Goal: Navigation & Orientation: Find specific page/section

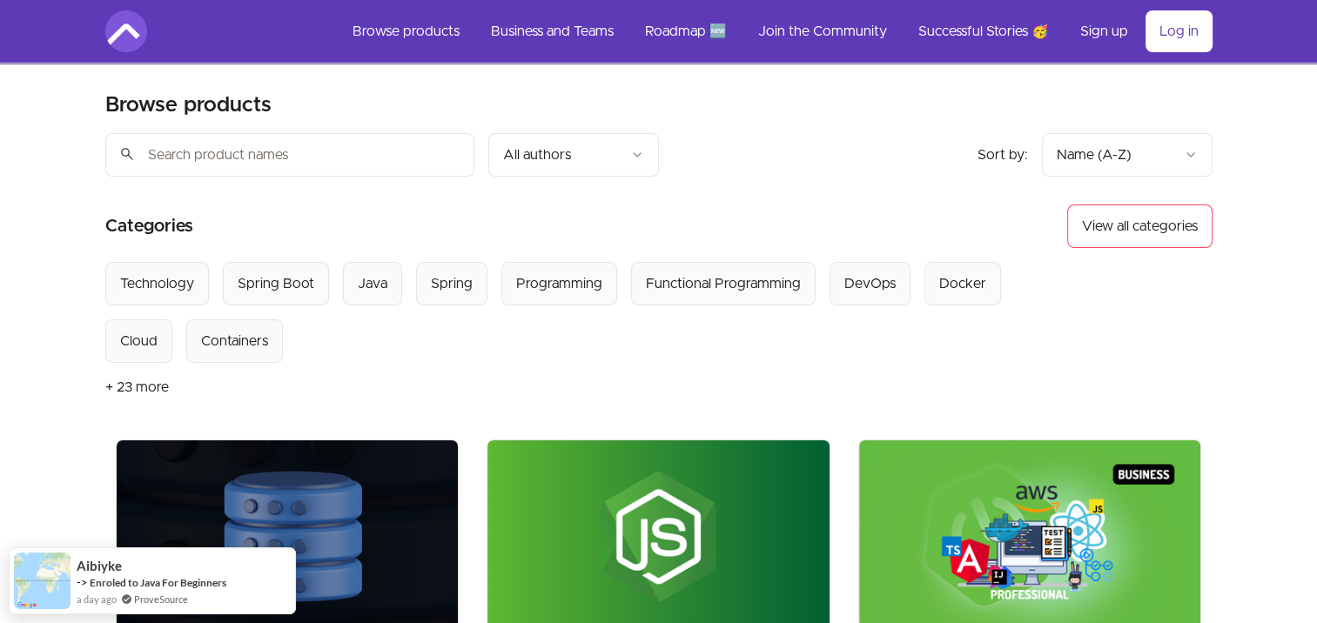
click at [1185, 33] on link "Log in" at bounding box center [1178, 31] width 67 height 42
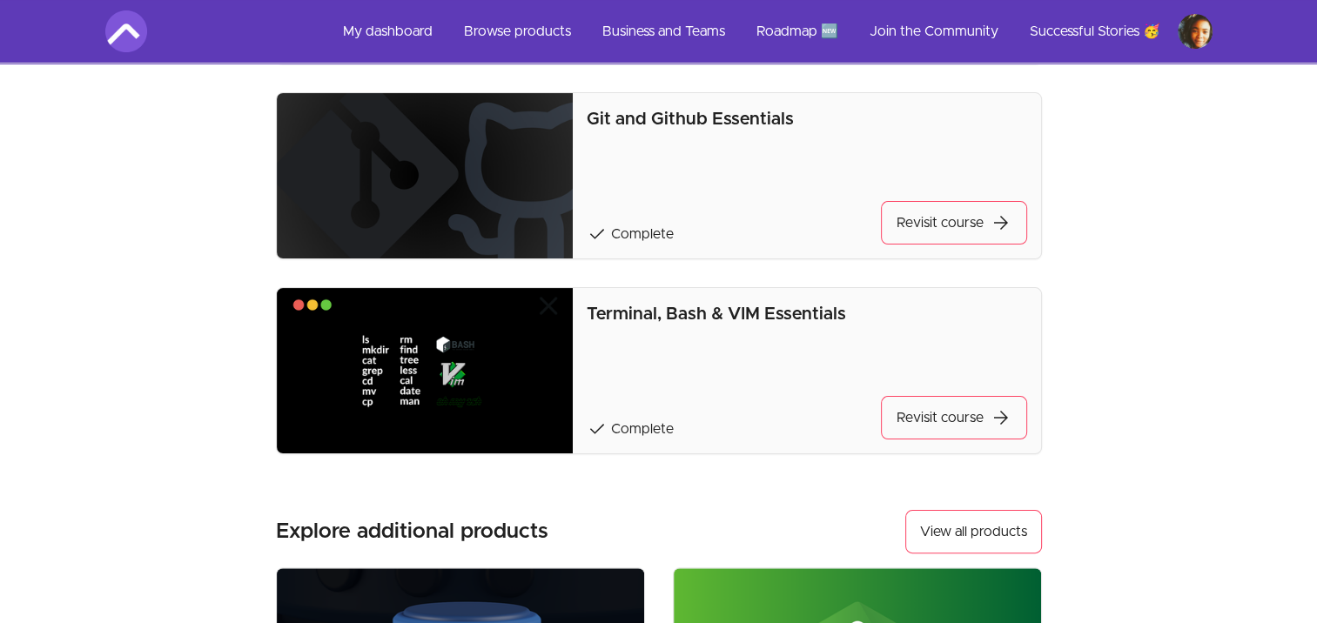
scroll to position [299, 0]
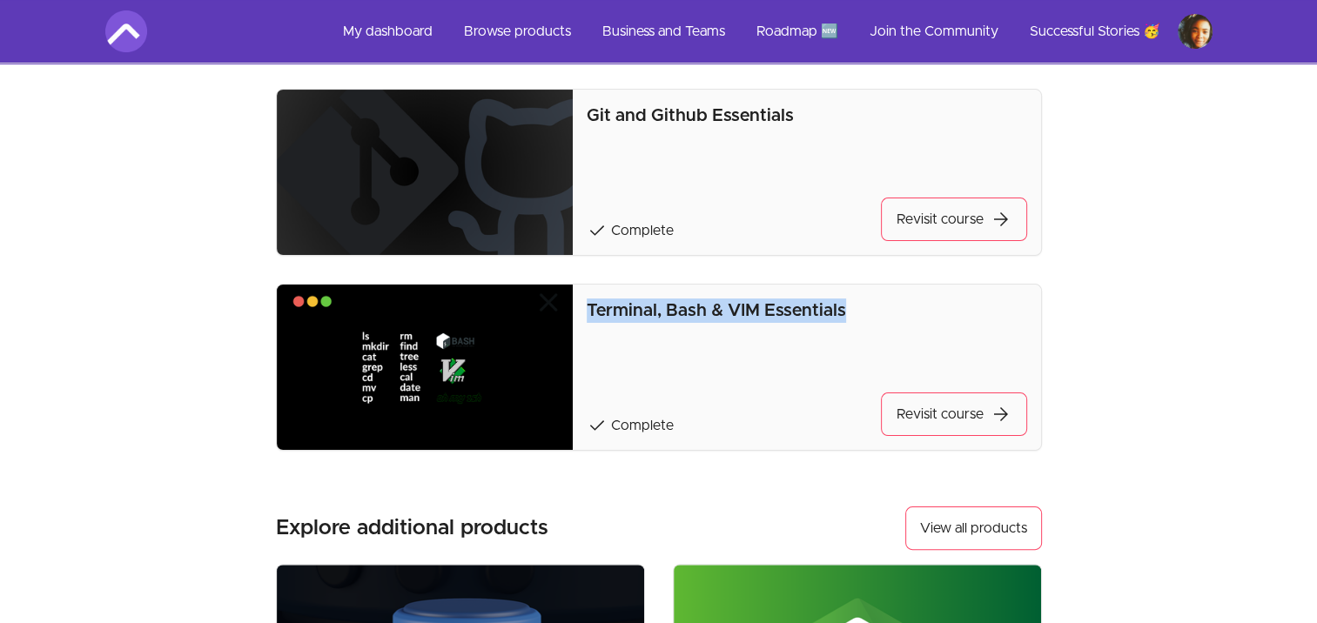
drag, startPoint x: 588, startPoint y: 307, endPoint x: 867, endPoint y: 313, distance: 278.6
click at [867, 313] on p "Terminal, Bash & VIM Essentials" at bounding box center [807, 311] width 440 height 24
copy p "Terminal, Bash & VIM Essentials"
